Goal: Information Seeking & Learning: Learn about a topic

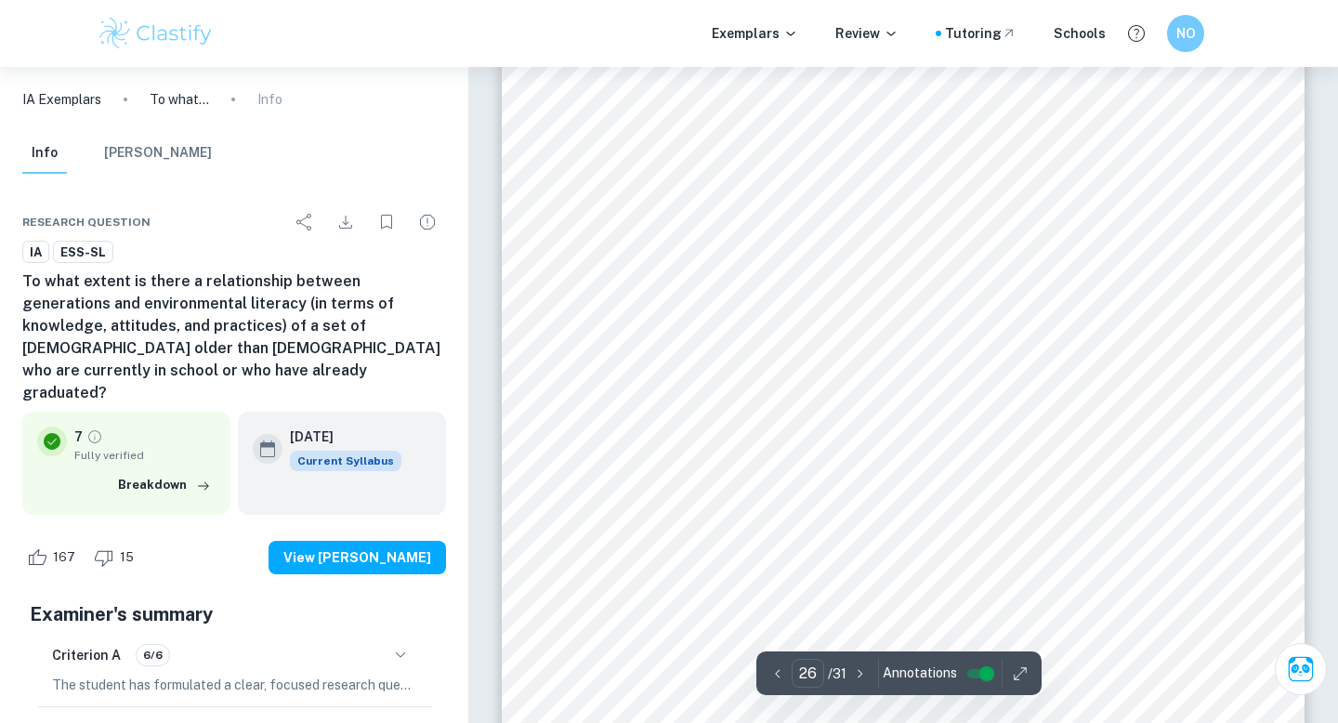
scroll to position [28995, 0]
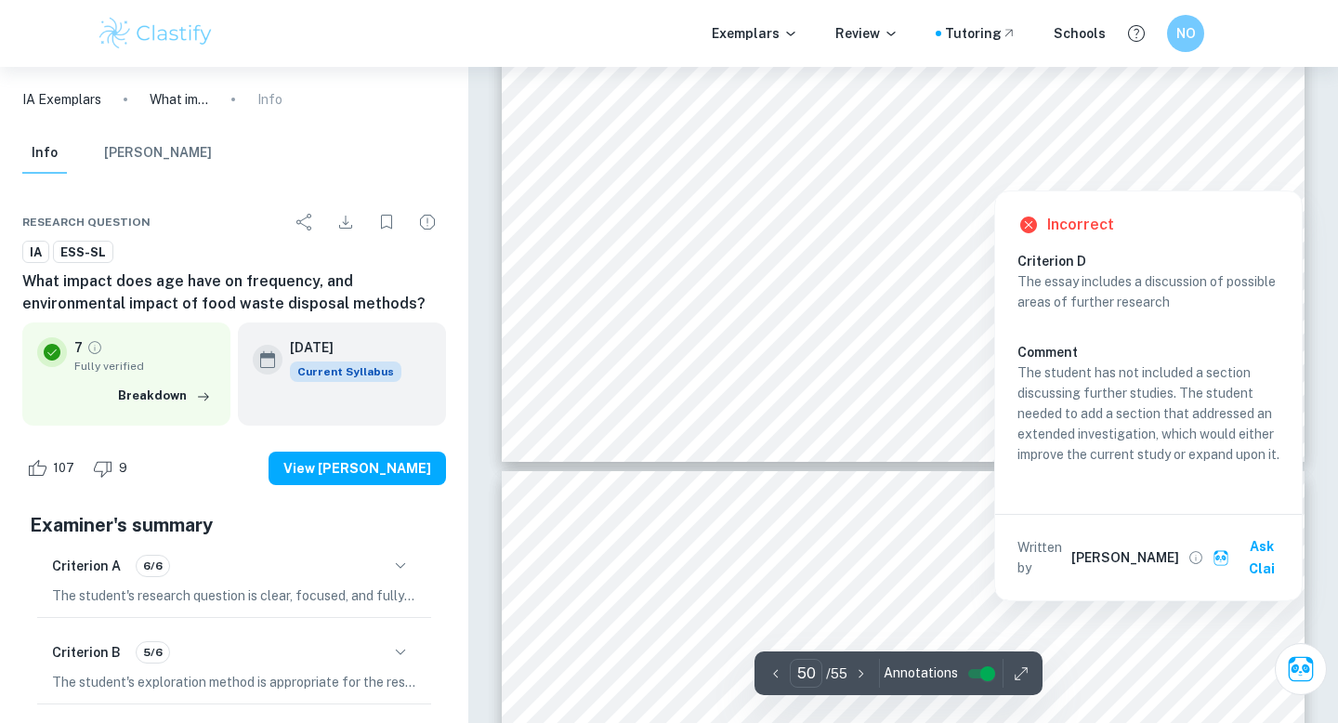
scroll to position [56858, 0]
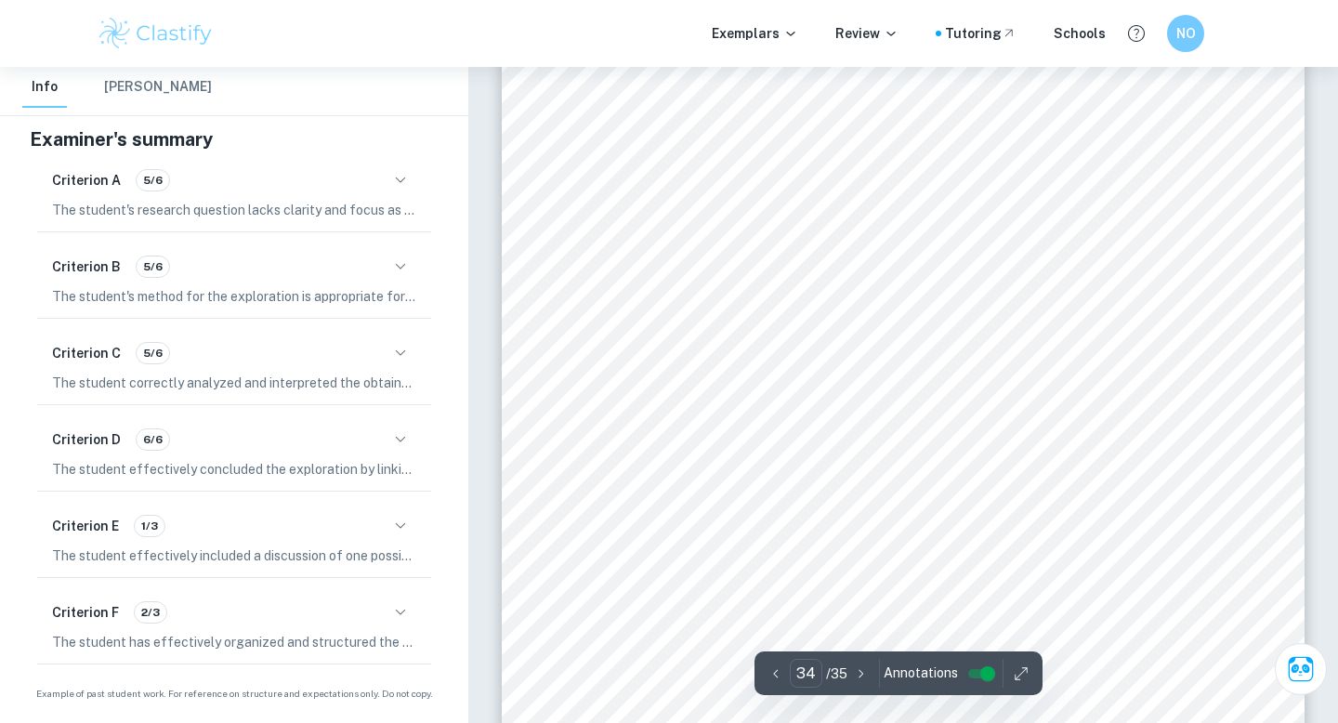
scroll to position [35043, 0]
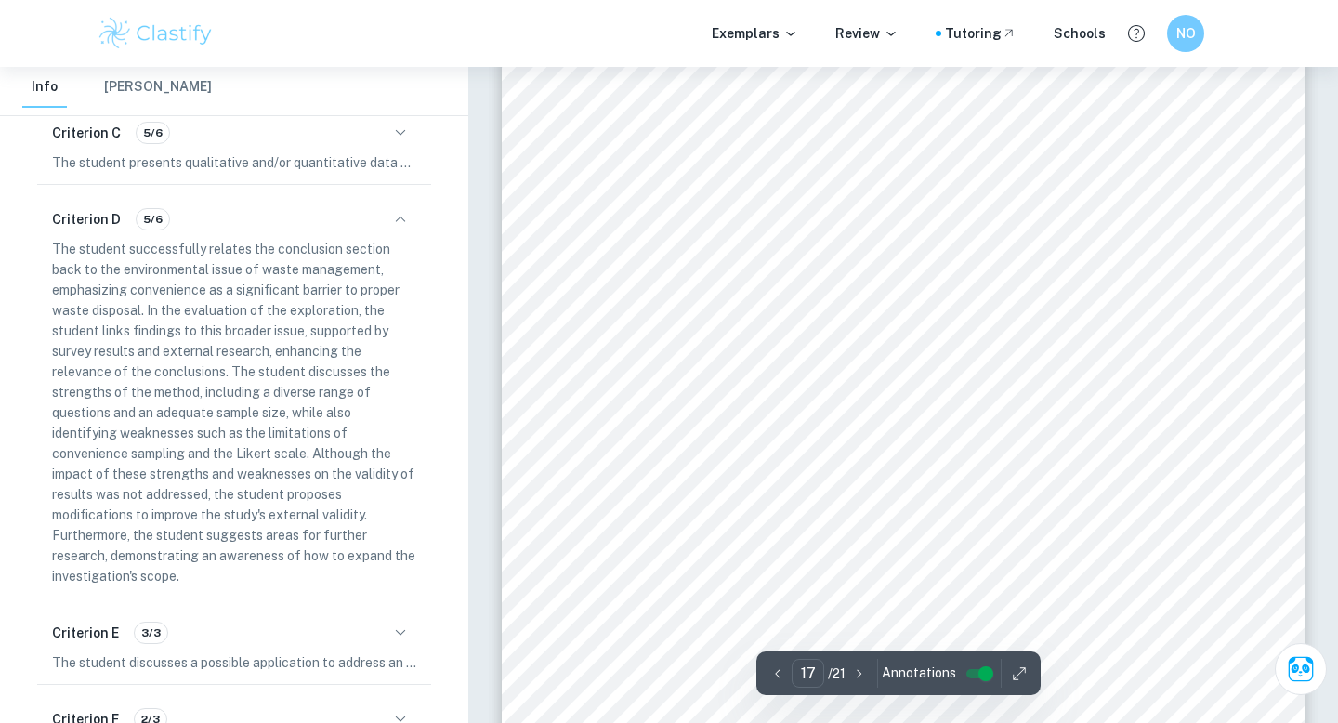
scroll to position [16989, 0]
